Goal: Task Accomplishment & Management: Use online tool/utility

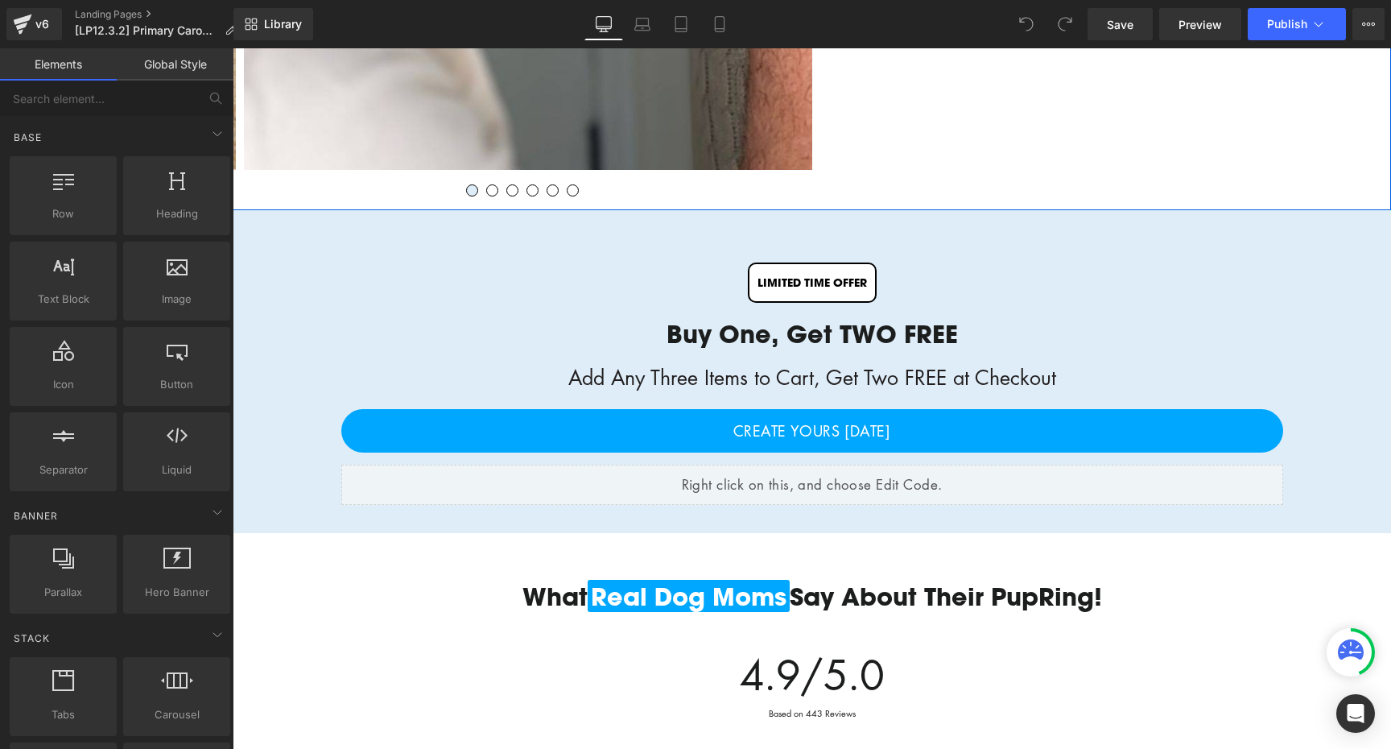
scroll to position [1565, 0]
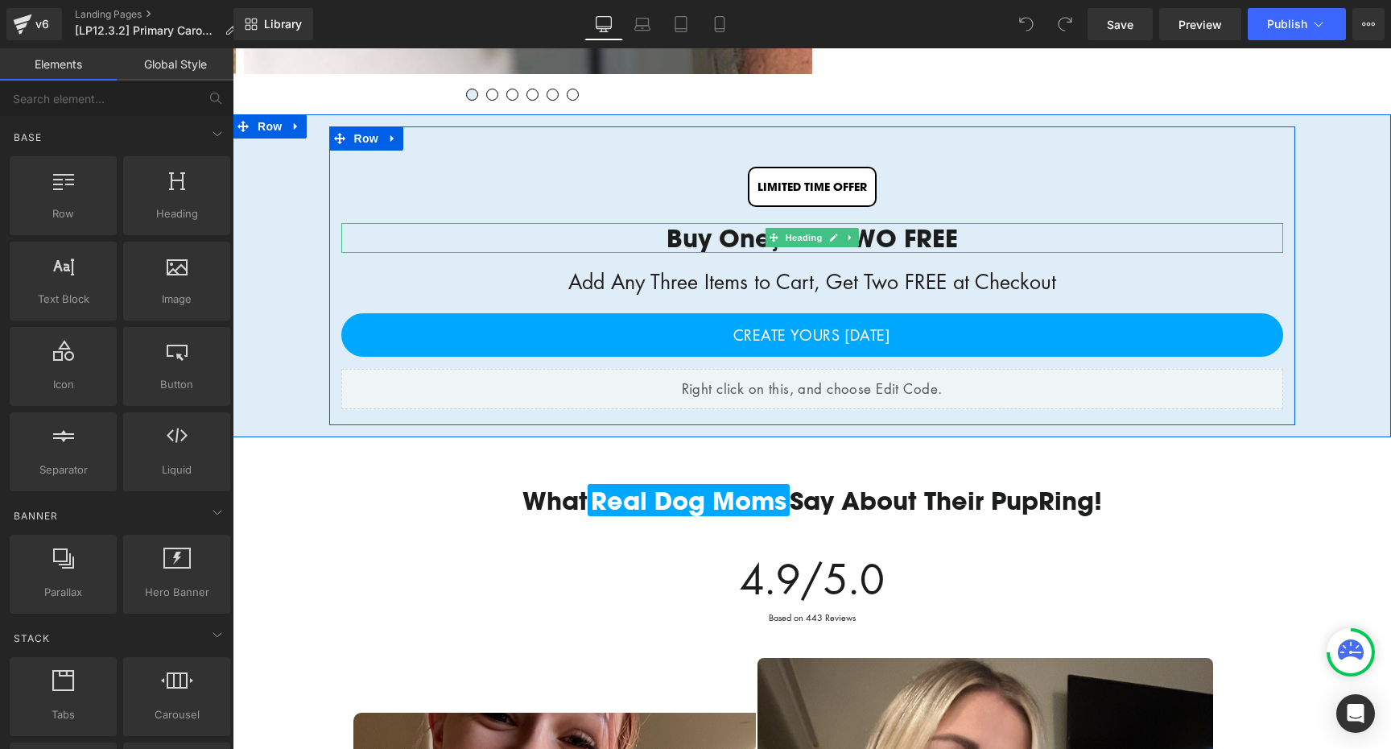
click at [906, 242] on div "Buy One, Get TWO FREE" at bounding box center [812, 237] width 942 height 29
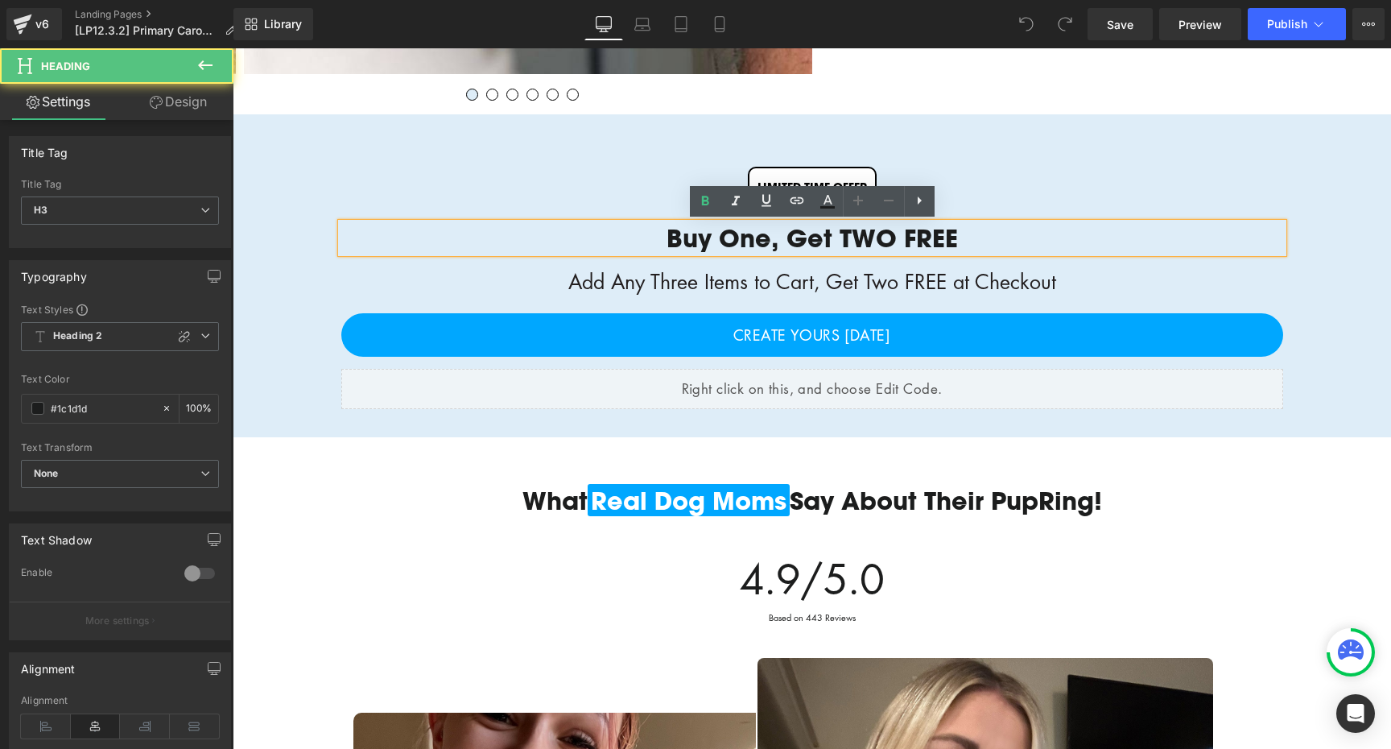
click at [859, 234] on div "Buy One, Get TWO FREE" at bounding box center [812, 237] width 942 height 29
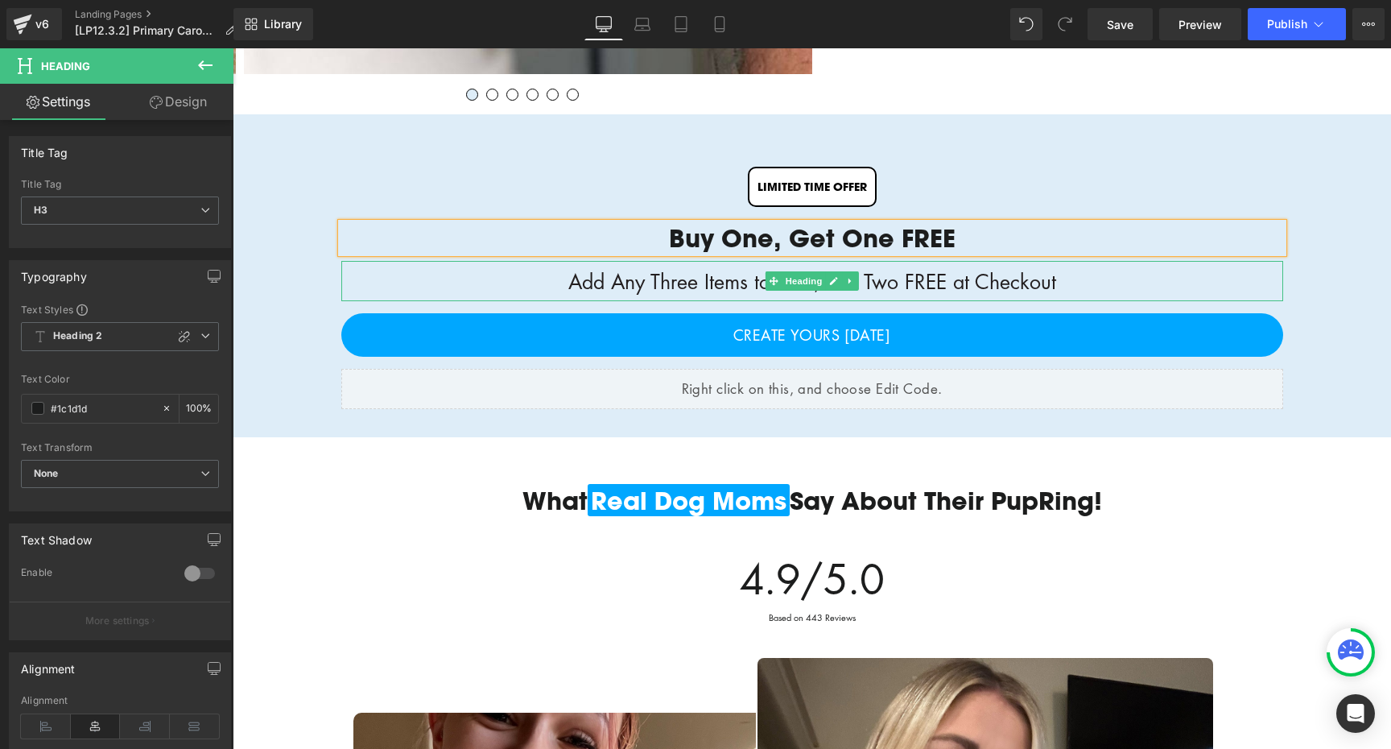
click at [638, 282] on div "Add Any Three Items to Cart, Get Two FREE at Checkout" at bounding box center [812, 281] width 942 height 40
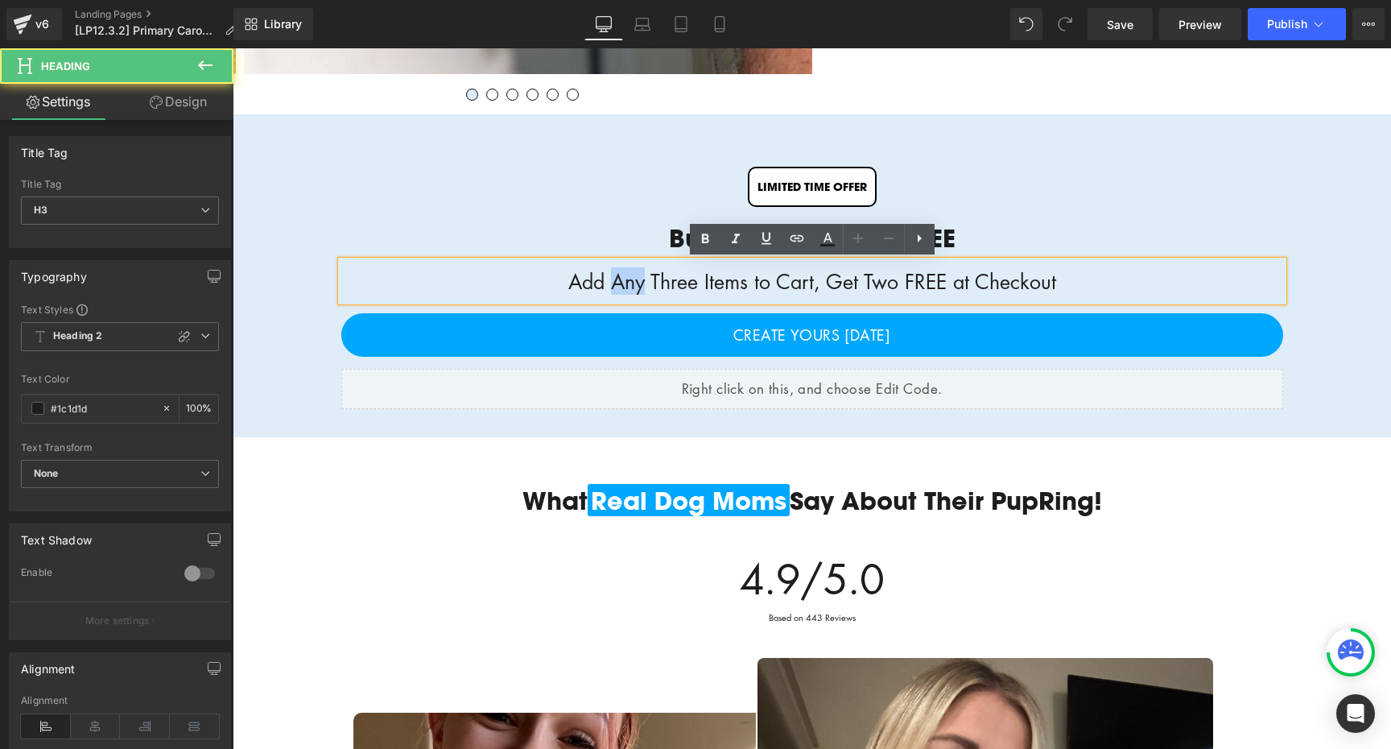
click at [638, 282] on div "Add Any Three Items to Cart, Get Two FREE at Checkout" at bounding box center [812, 281] width 942 height 40
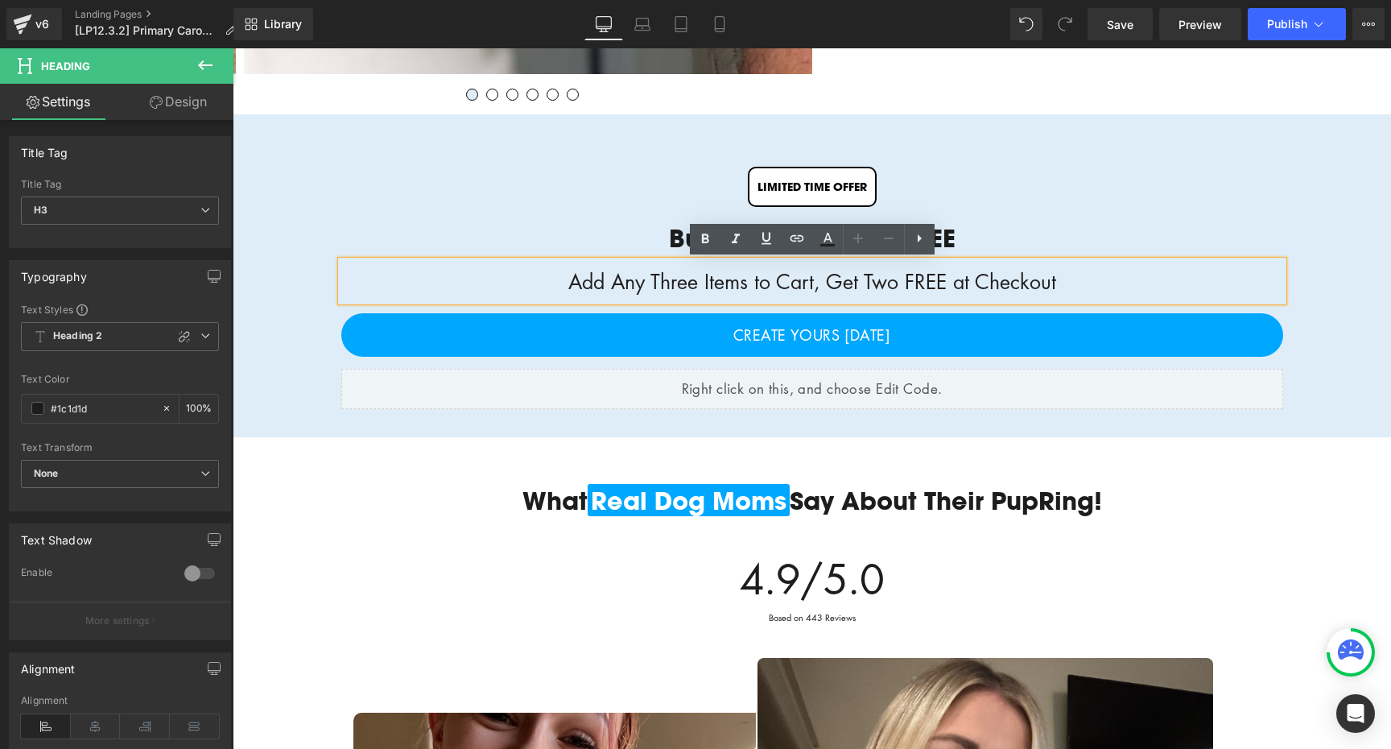
click at [676, 280] on div "Add Any Three Items to Cart, Get Two FREE at Checkout" at bounding box center [812, 281] width 942 height 40
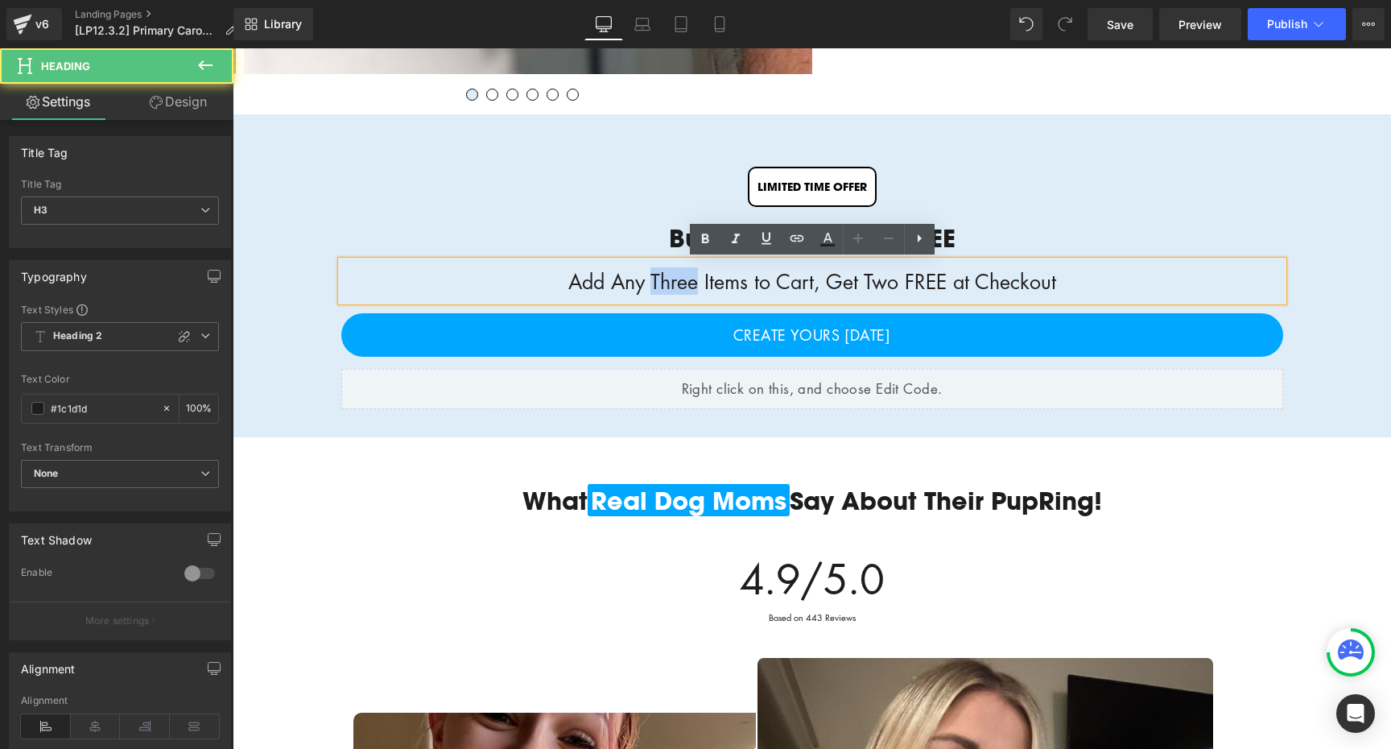
click at [676, 280] on div "Add Any Three Items to Cart, Get Two FREE at Checkout" at bounding box center [812, 281] width 942 height 40
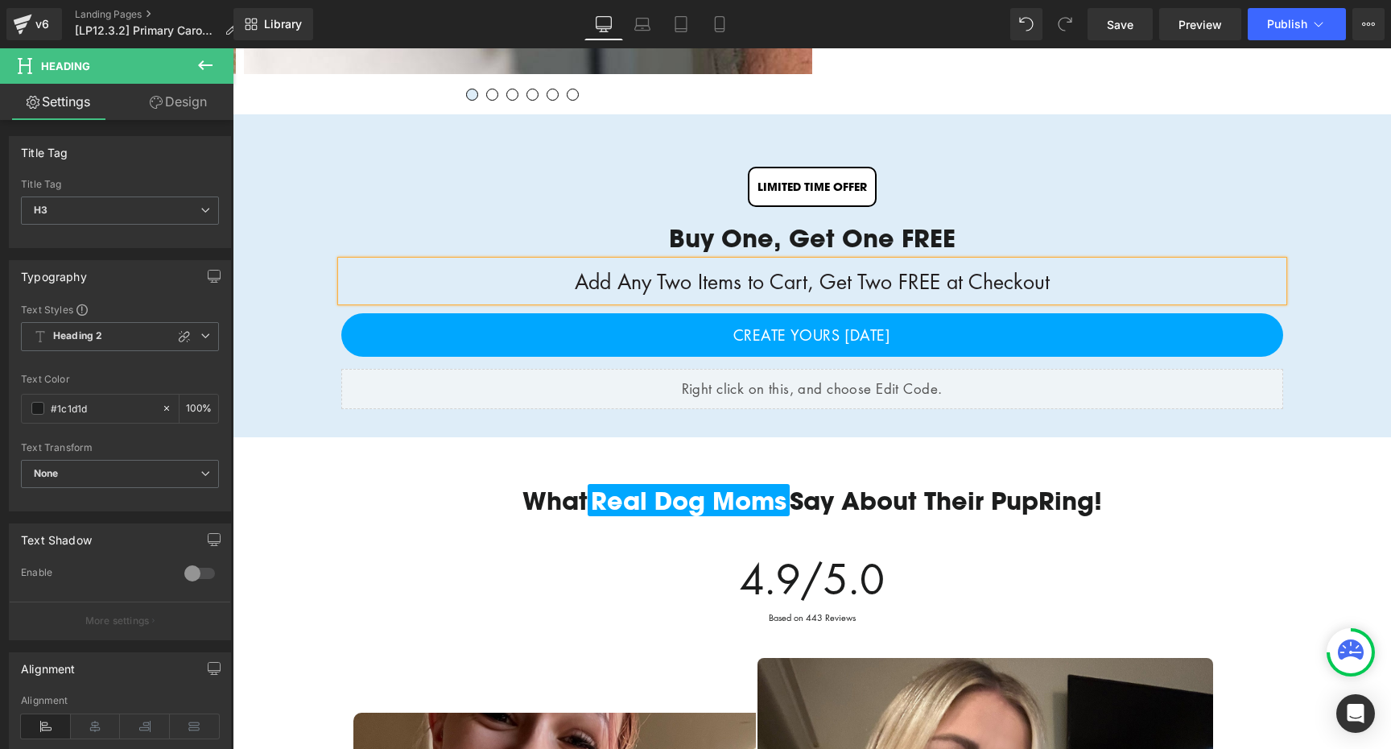
click at [878, 279] on div "Add Any Two Items to Cart, Get Two FREE at Checkout" at bounding box center [812, 281] width 942 height 40
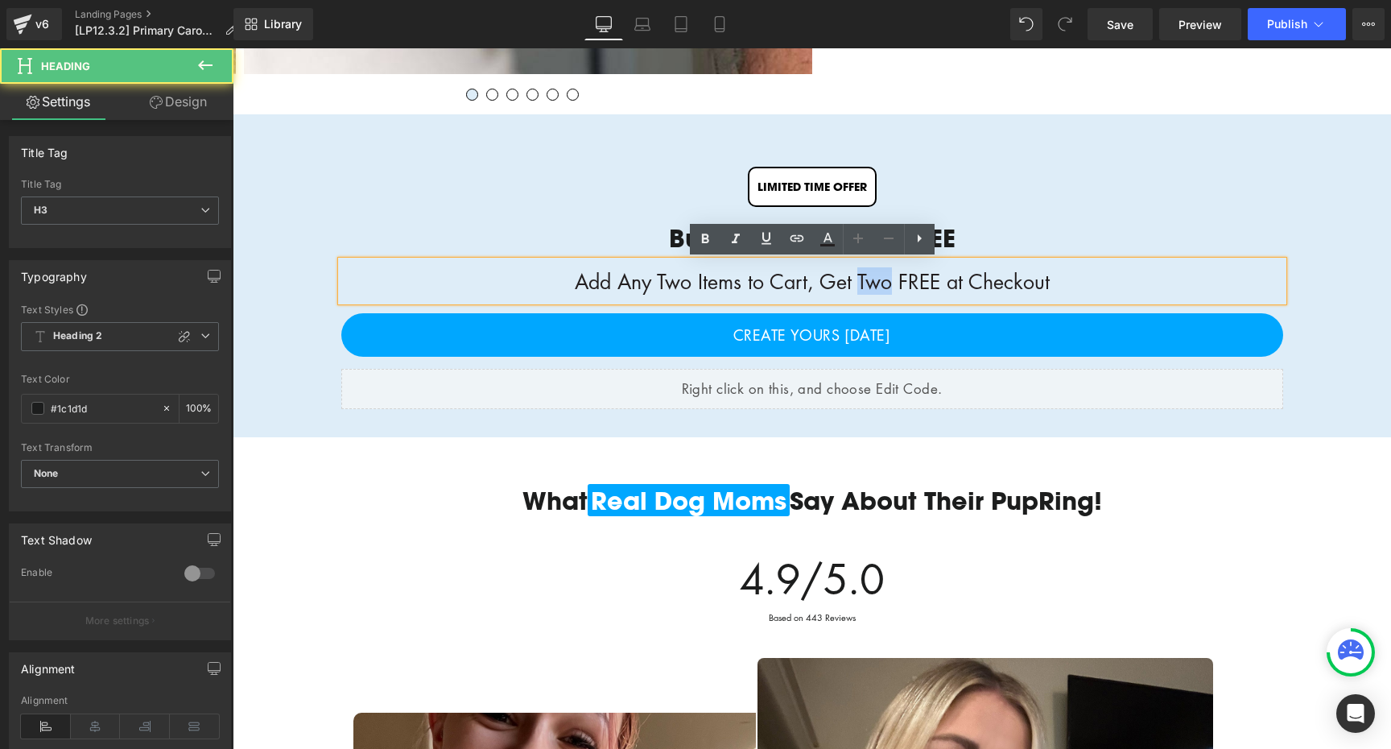
click at [878, 279] on div "Add Any Two Items to Cart, Get Two FREE at Checkout" at bounding box center [812, 281] width 942 height 40
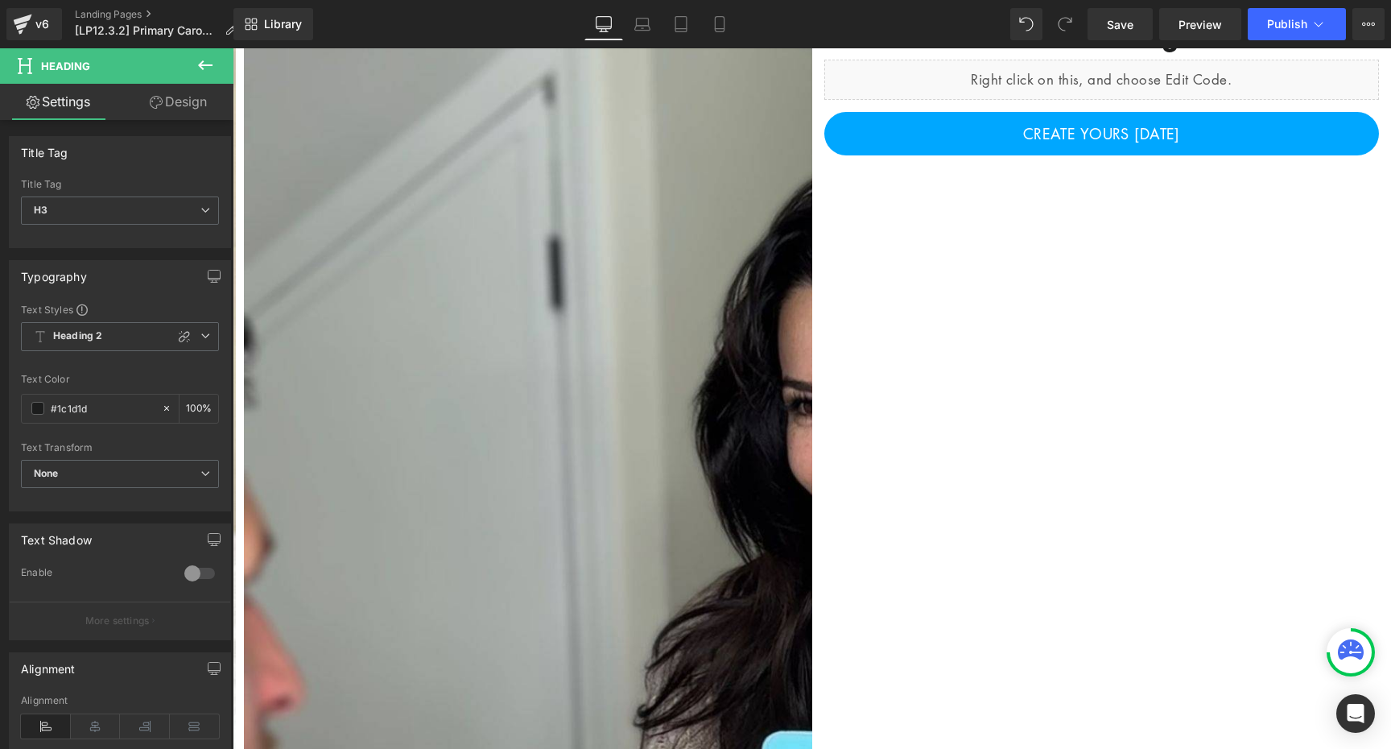
scroll to position [0, 0]
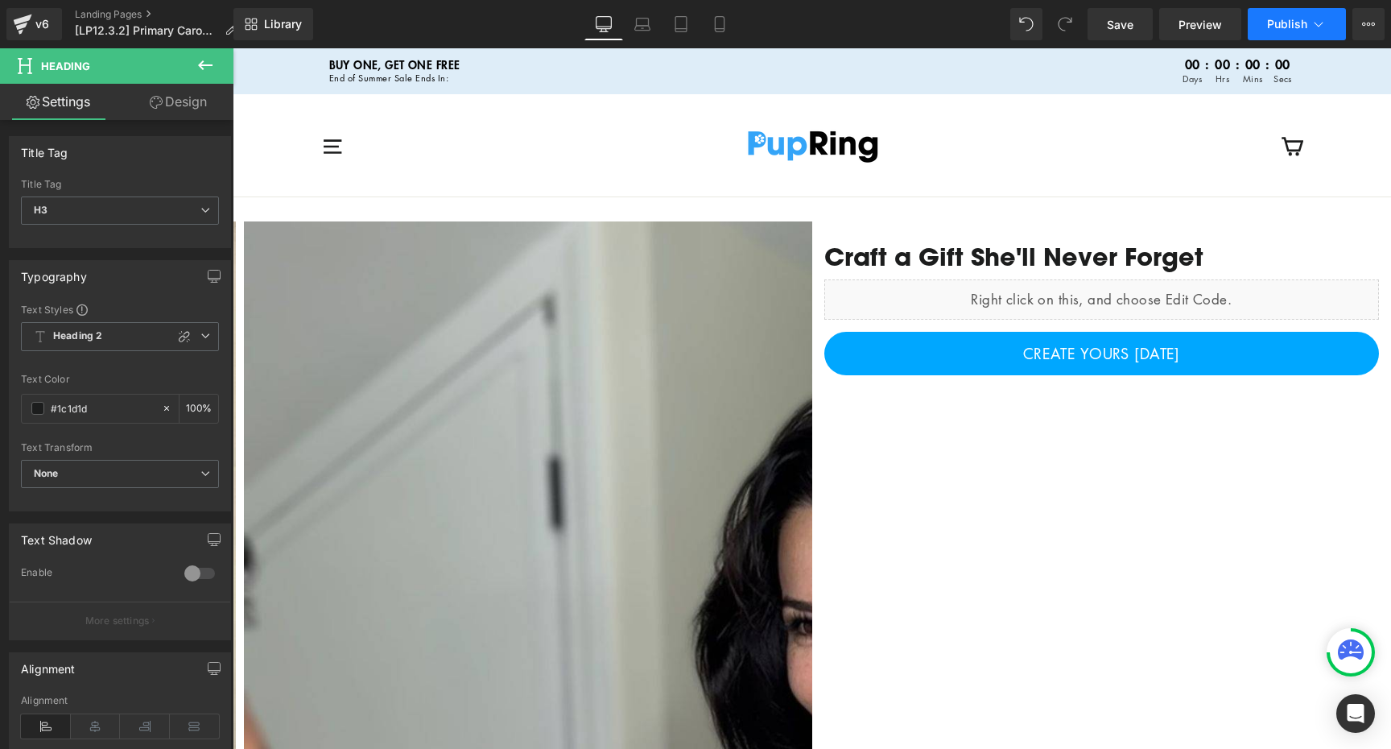
click at [1287, 23] on span "Publish" at bounding box center [1287, 24] width 40 height 13
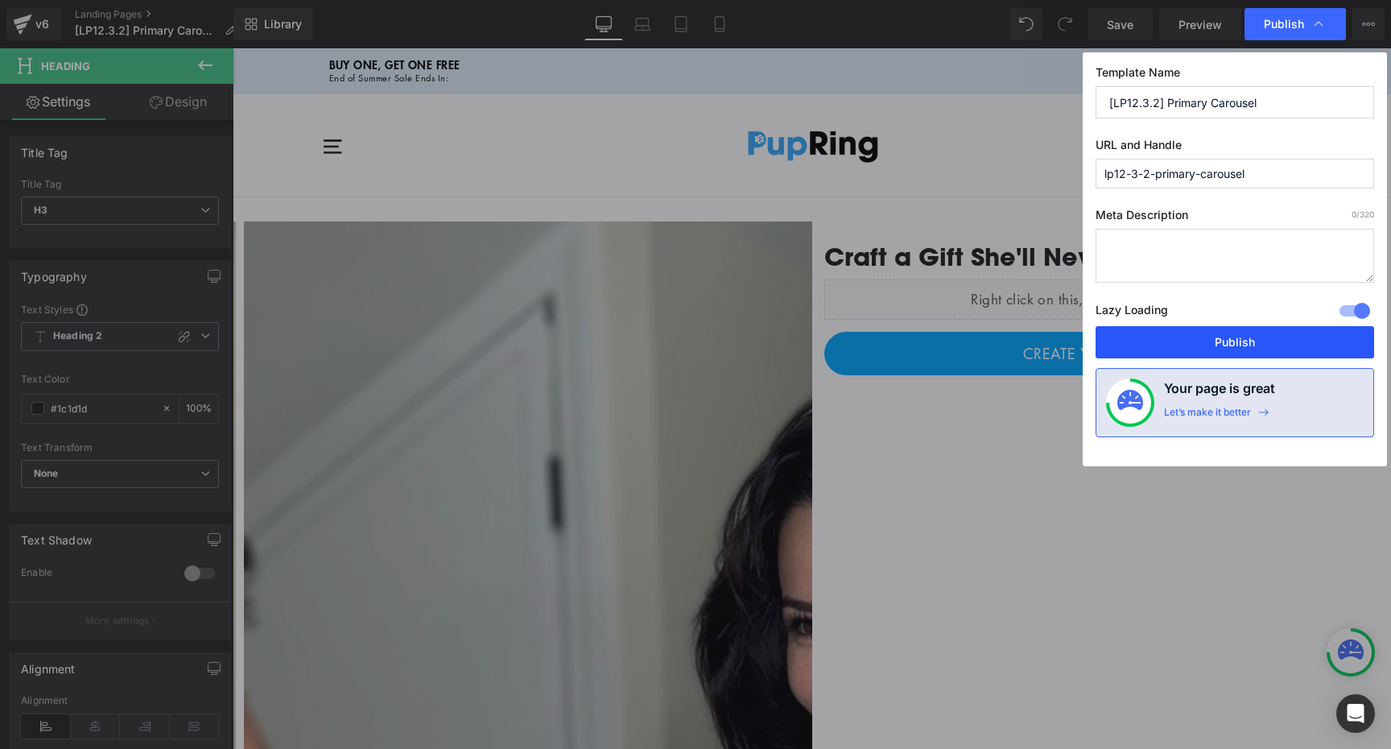
click at [1248, 338] on button "Publish" at bounding box center [1235, 342] width 279 height 32
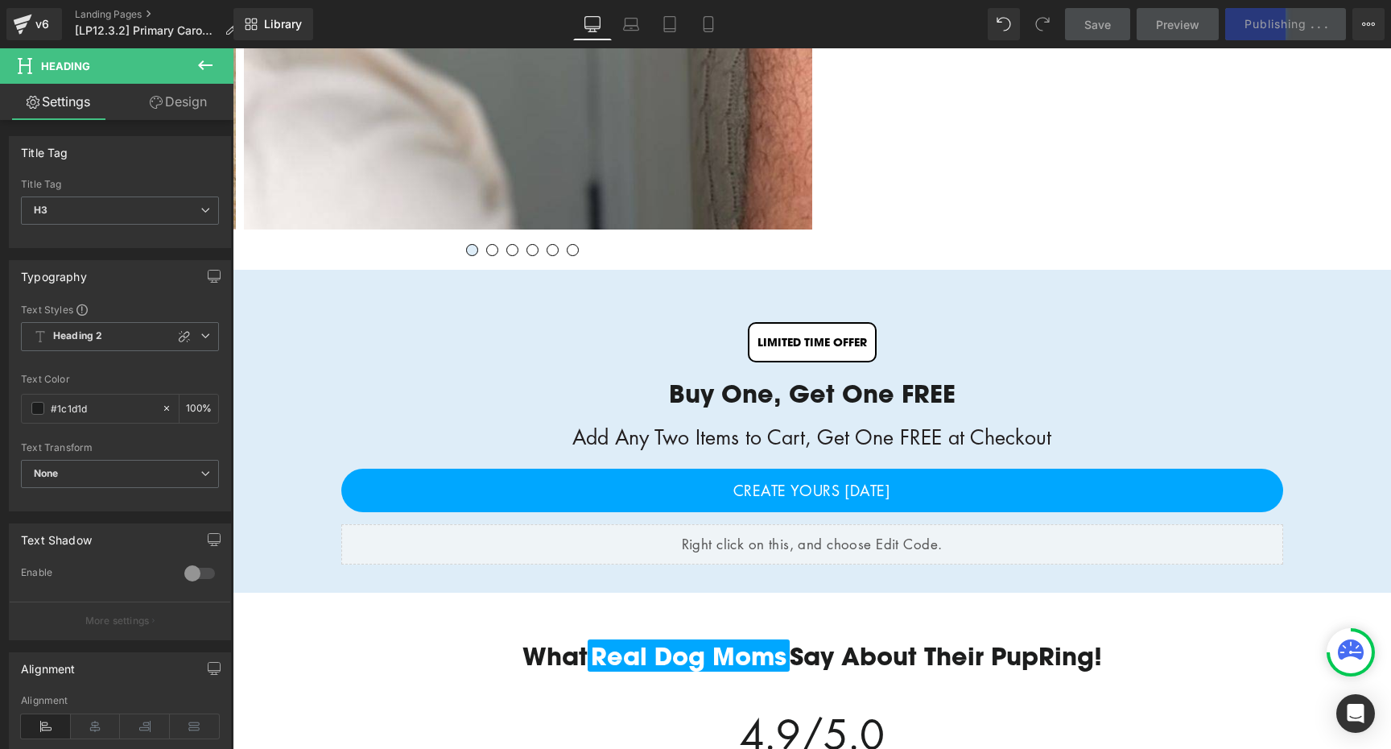
scroll to position [1679, 0]
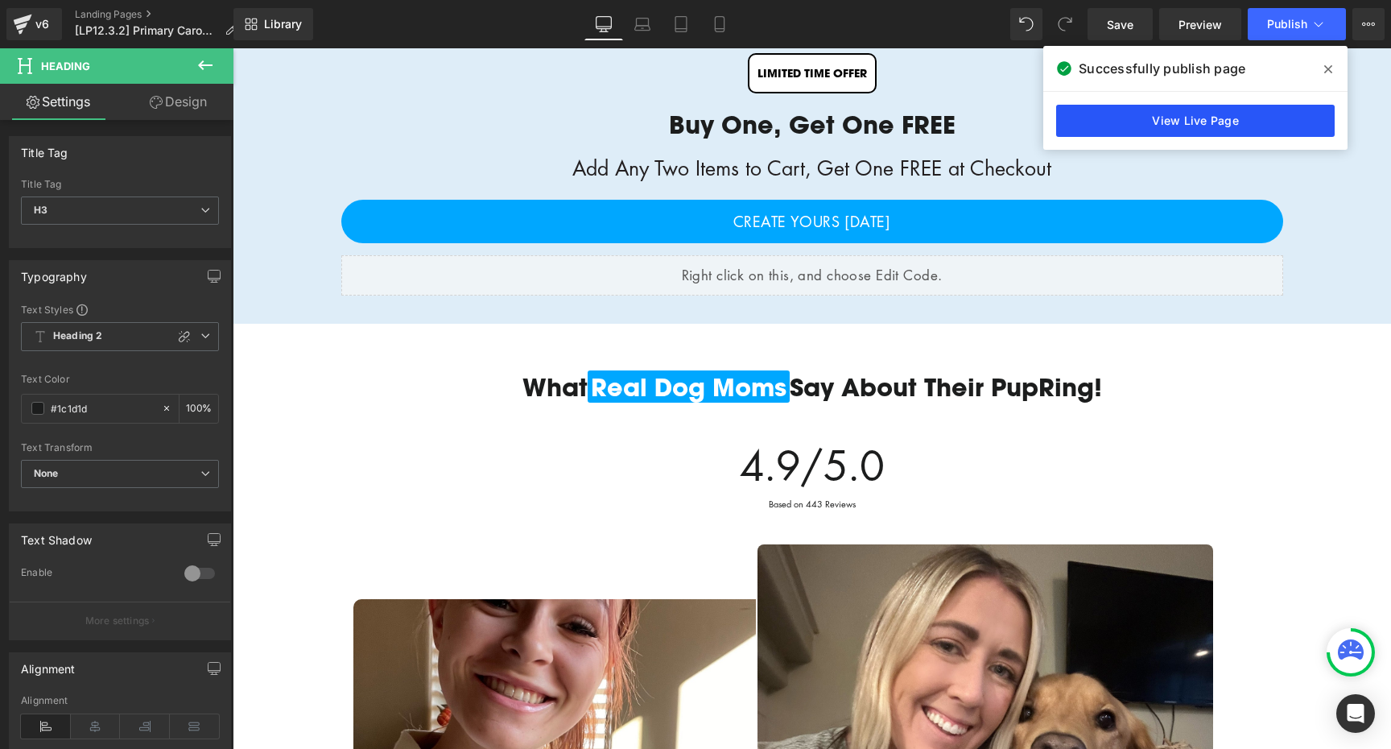
click at [1254, 123] on link "View Live Page" at bounding box center [1195, 121] width 279 height 32
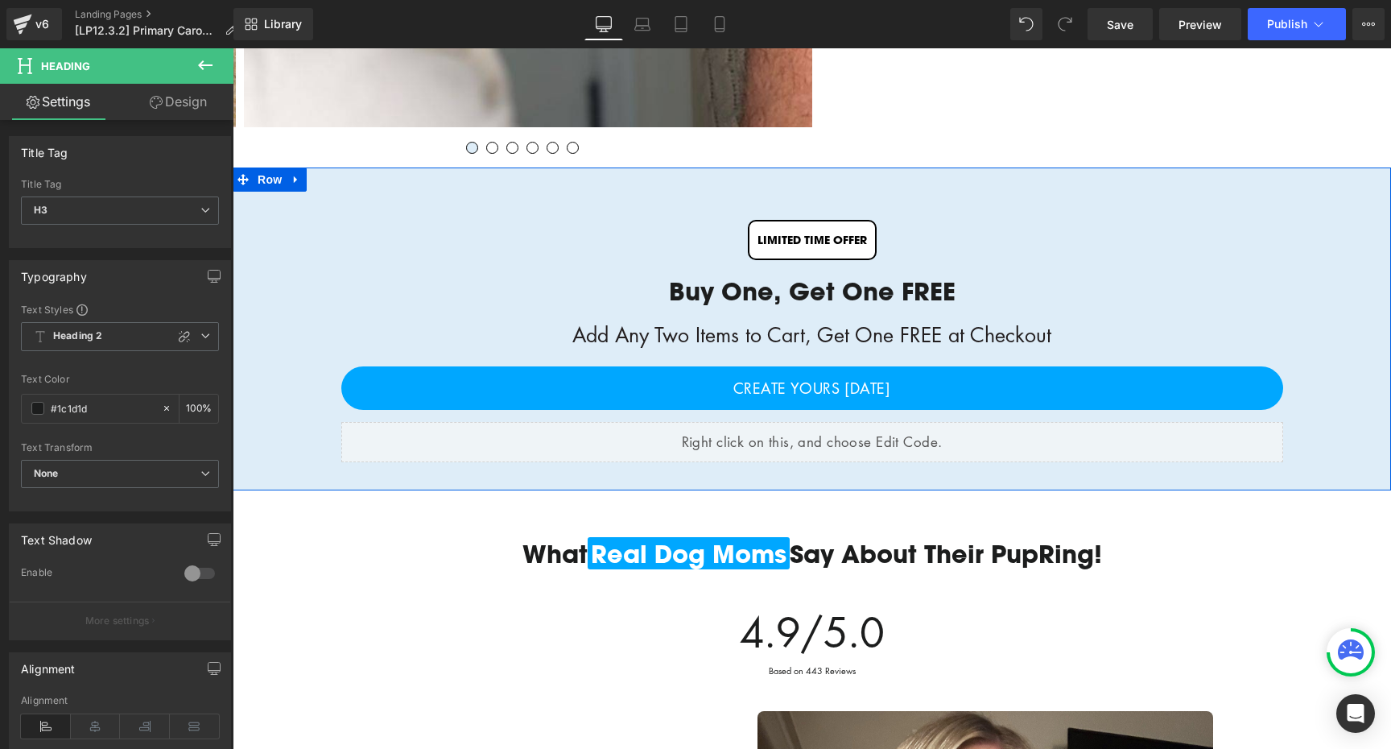
scroll to position [1502, 0]
